Goal: Task Accomplishment & Management: Complete application form

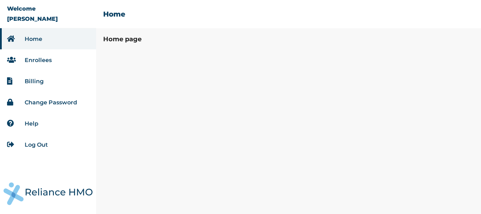
click at [32, 57] on link "Enrollees" at bounding box center [38, 60] width 27 height 7
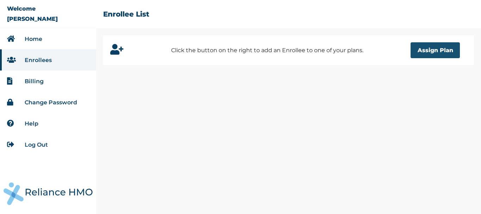
click at [421, 49] on button "Assign Plan" at bounding box center [435, 50] width 49 height 16
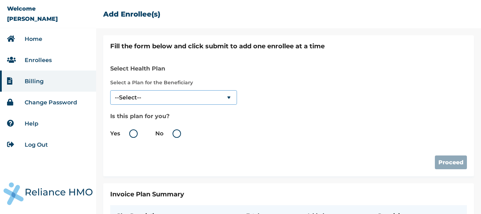
click at [185, 98] on select "--Select-- SERENITY LITE" at bounding box center [173, 97] width 127 height 14
select select "18028"
click at [110, 90] on select "--Select-- SERENITY LITE" at bounding box center [173, 97] width 127 height 14
click at [137, 131] on label "Yes" at bounding box center [125, 133] width 31 height 8
click at [127, 131] on input "Yes" at bounding box center [121, 133] width 11 height 11
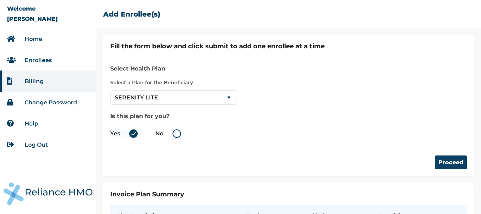
radio input "true"
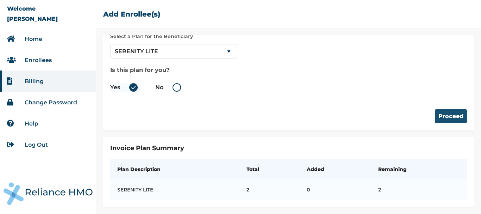
click at [443, 110] on button "Proceed" at bounding box center [451, 116] width 32 height 14
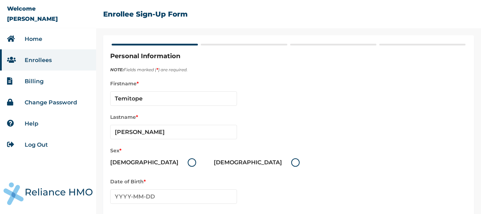
click at [214, 161] on label "[DEMOGRAPHIC_DATA]" at bounding box center [259, 162] width 90 height 8
click at [282, 161] on input "[DEMOGRAPHIC_DATA]" at bounding box center [287, 162] width 11 height 11
radio input "true"
click at [119, 198] on input "text" at bounding box center [173, 196] width 127 height 14
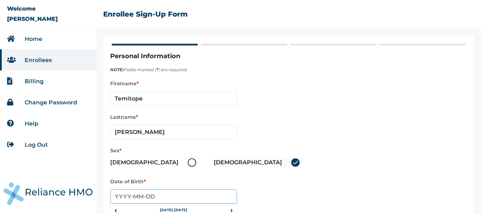
click at [119, 198] on input "text" at bounding box center [173, 196] width 127 height 14
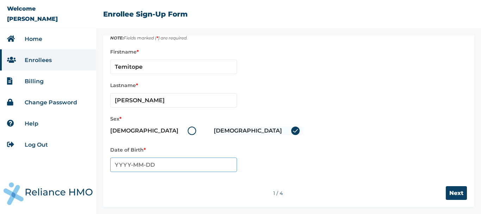
click at [135, 166] on input "text" at bounding box center [173, 165] width 127 height 14
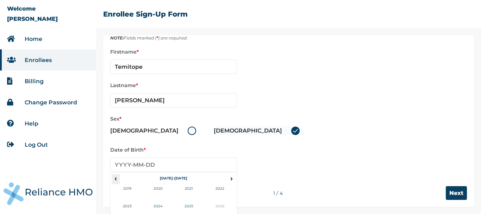
click at [116, 179] on span "‹" at bounding box center [115, 178] width 7 height 8
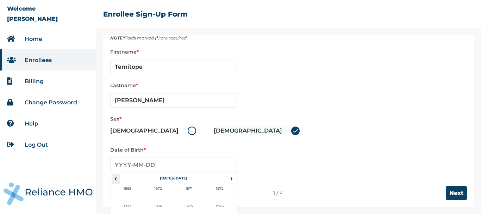
click at [116, 179] on span "‹" at bounding box center [115, 178] width 7 height 8
click at [189, 188] on td "1961" at bounding box center [189, 193] width 31 height 18
click at [131, 186] on td "Jan" at bounding box center [127, 193] width 31 height 18
click at [193, 205] on td "5" at bounding box center [192, 209] width 18 height 10
type input "[DATE]"
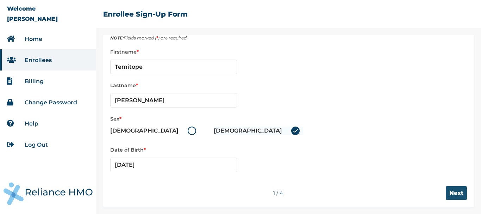
click at [453, 189] on input "Next" at bounding box center [456, 193] width 21 height 14
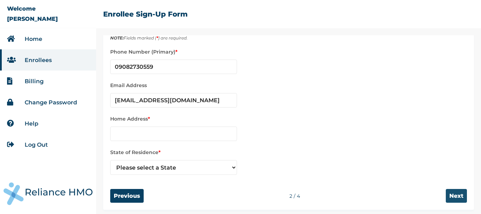
scroll to position [35, 0]
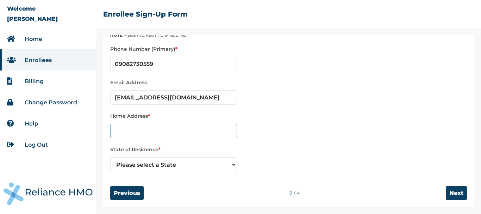
click at [170, 131] on input "text" at bounding box center [173, 131] width 127 height 14
type input "[GEOGRAPHIC_DATA], [GEOGRAPHIC_DATA] ode"
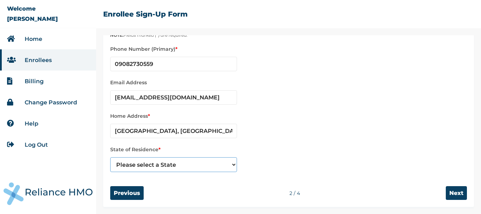
click at [162, 166] on select "Please select a State [PERSON_NAME] (FCT) [PERSON_NAME] Ibom [GEOGRAPHIC_DATA] …" at bounding box center [173, 164] width 127 height 15
select select "28"
click at [110, 157] on select "Please select a State [PERSON_NAME] (FCT) [PERSON_NAME] Ibom [GEOGRAPHIC_DATA] …" at bounding box center [173, 164] width 127 height 15
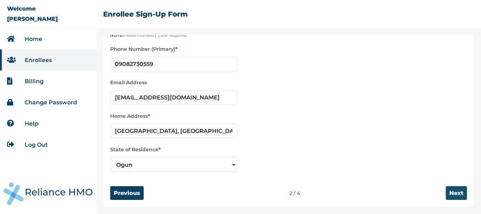
click at [454, 190] on input "Next" at bounding box center [456, 193] width 21 height 14
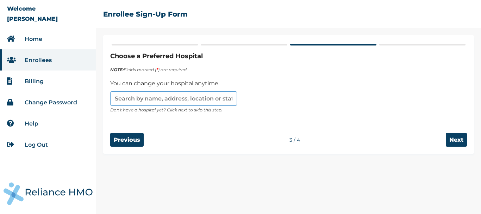
click at [197, 101] on input "text" at bounding box center [173, 98] width 127 height 14
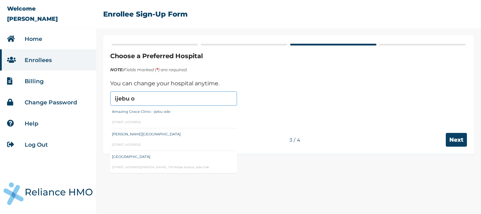
type input "Amazing Grace Clinic- ijebu ode"
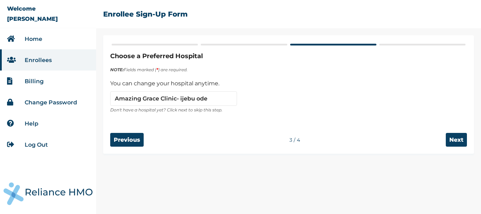
click at [217, 134] on div "Previous 3 / 4 Next" at bounding box center [288, 140] width 357 height 14
click at [455, 140] on input "Next" at bounding box center [456, 140] width 21 height 14
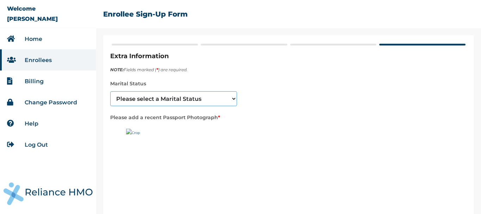
click at [222, 103] on select "Please select a Marital Status [DEMOGRAPHIC_DATA] Married [DEMOGRAPHIC_DATA] Wi…" at bounding box center [173, 98] width 127 height 15
select select "2"
click at [110, 91] on select "Please select a Marital Status [DEMOGRAPHIC_DATA] Married [DEMOGRAPHIC_DATA] Wi…" at bounding box center [173, 98] width 127 height 15
